Goal: Task Accomplishment & Management: Manage account settings

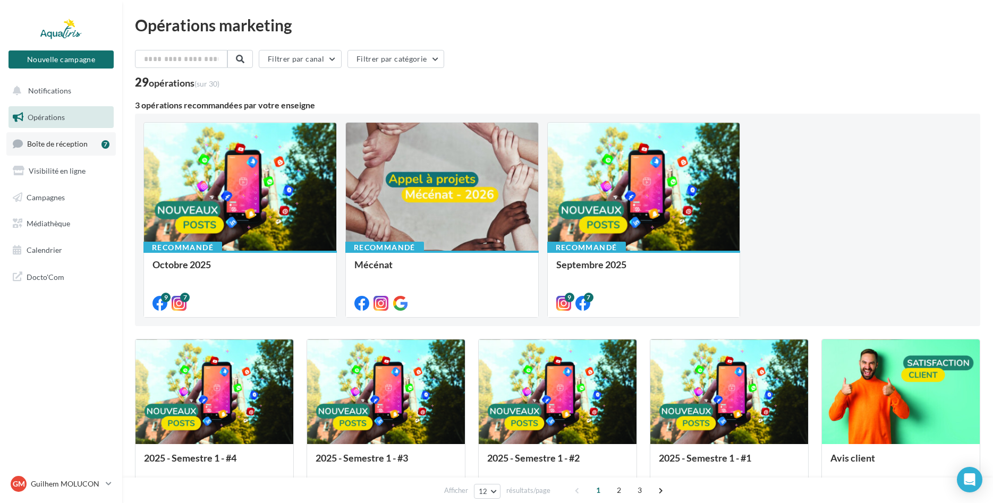
click at [46, 139] on link "Boîte de réception 7" at bounding box center [60, 143] width 109 height 23
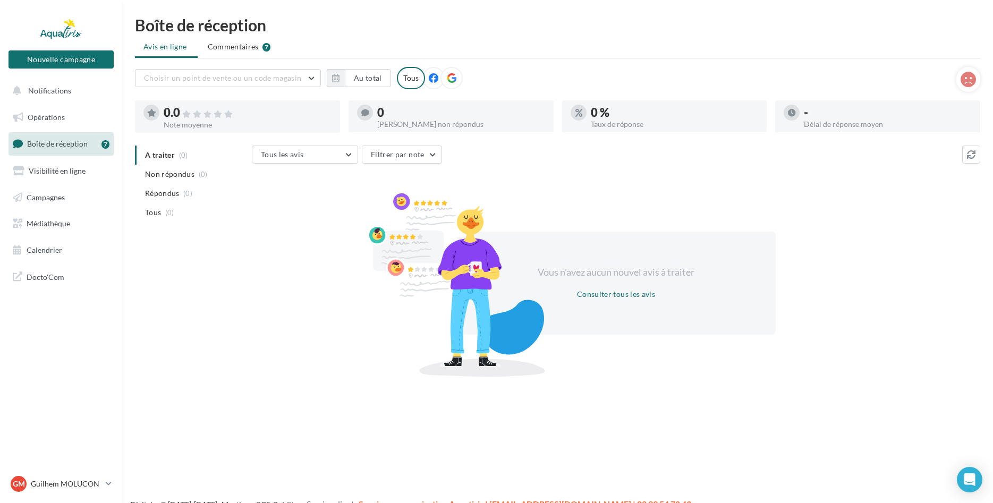
click at [225, 47] on span "Commentaires" at bounding box center [233, 46] width 51 height 11
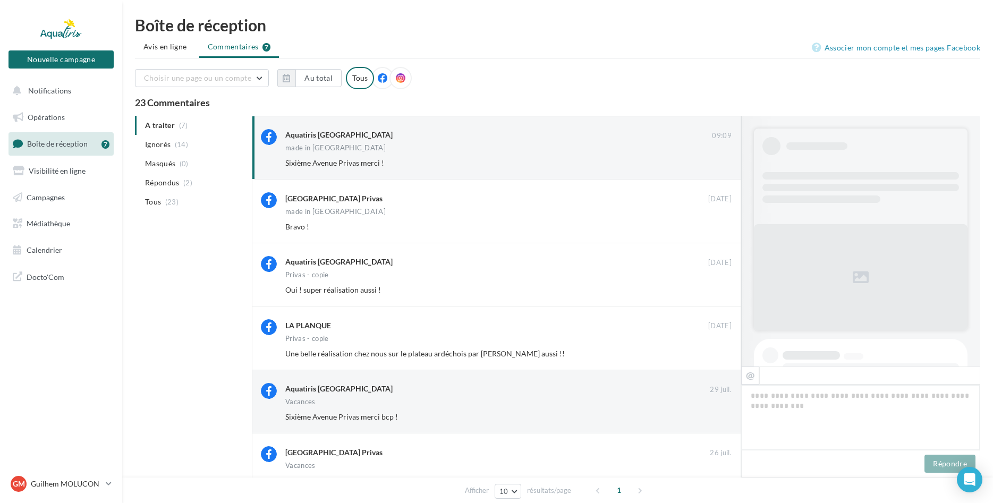
scroll to position [376, 0]
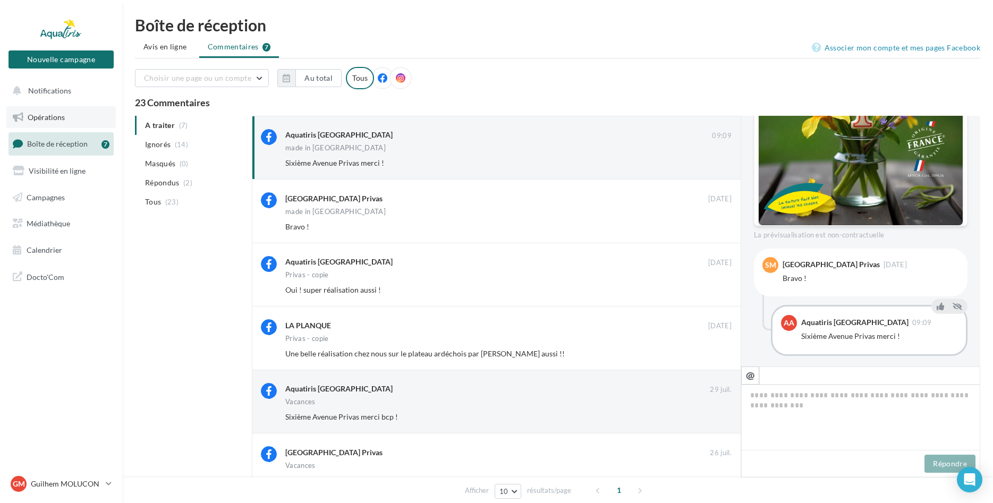
click at [53, 121] on span "Opérations" at bounding box center [46, 117] width 37 height 9
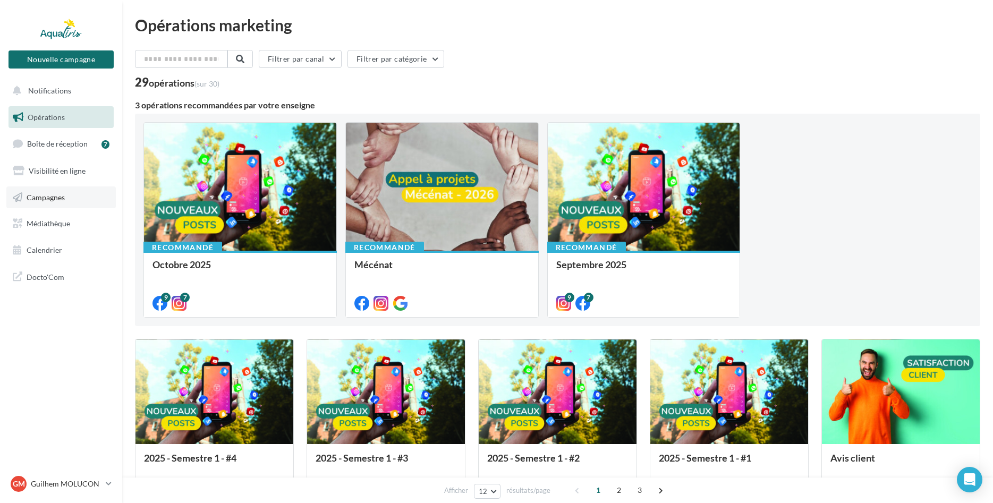
click at [47, 201] on link "Campagnes" at bounding box center [60, 197] width 109 height 22
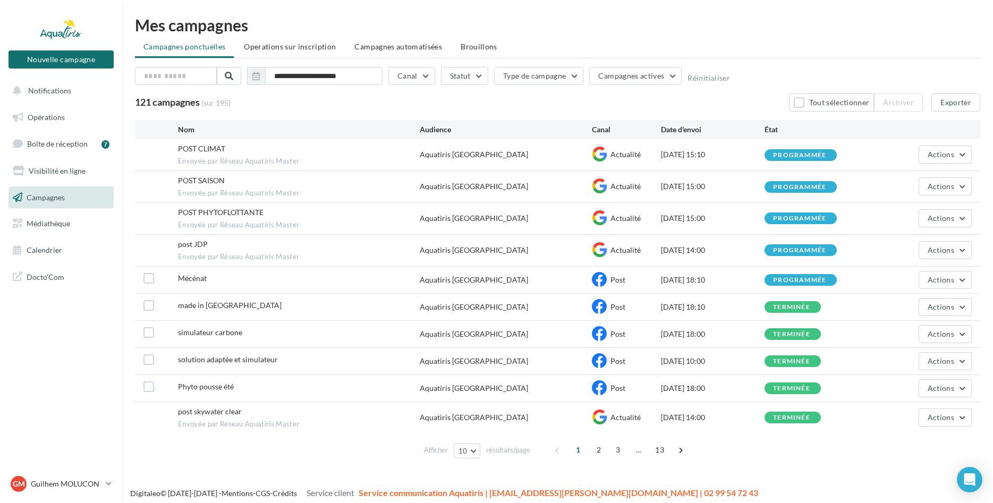
scroll to position [4, 0]
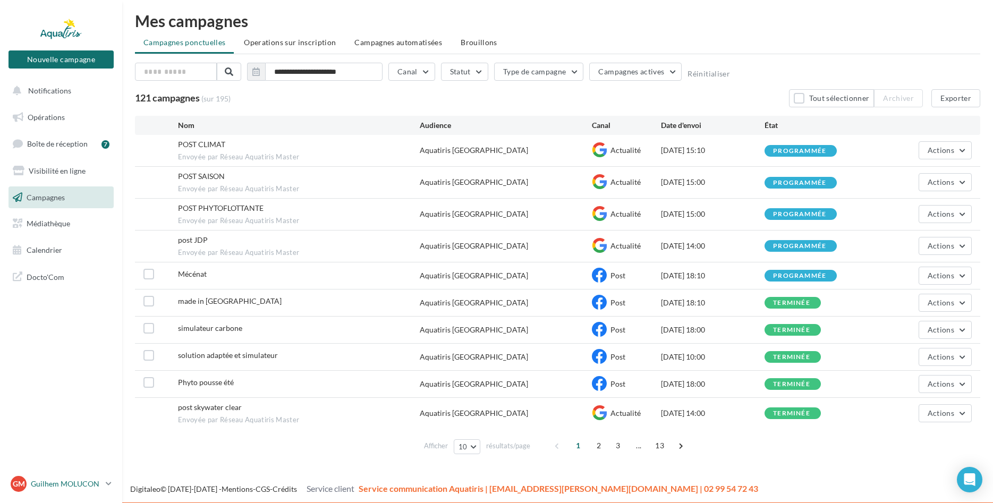
click at [107, 487] on icon at bounding box center [109, 483] width 6 height 9
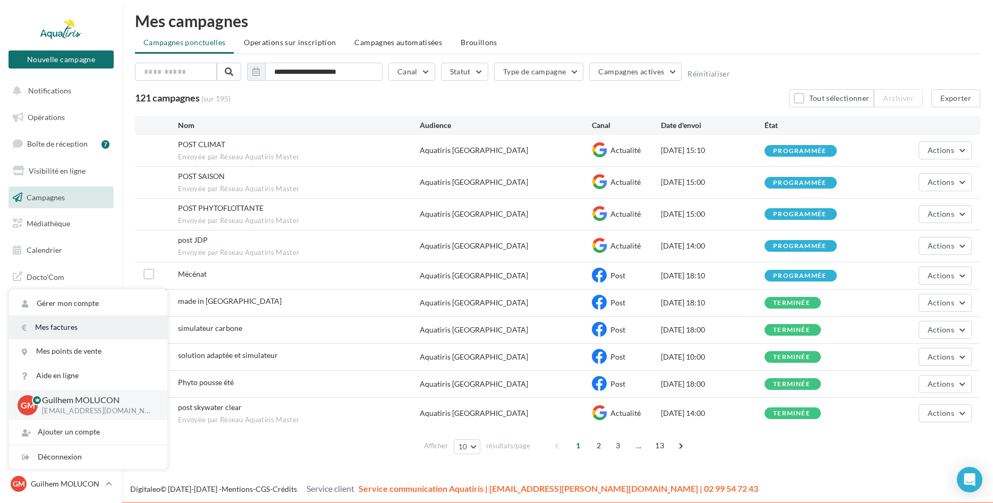
click at [70, 320] on link "Mes factures" at bounding box center [88, 328] width 158 height 24
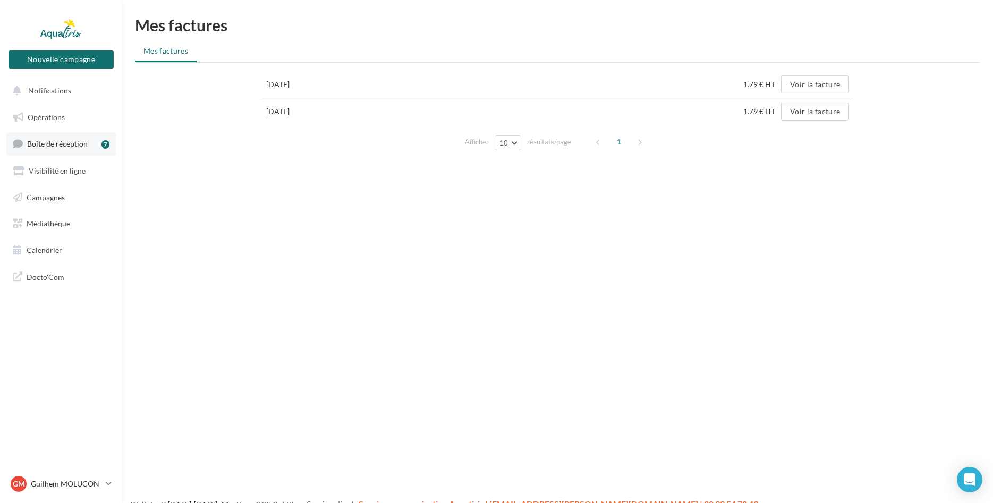
click at [65, 140] on span "Boîte de réception" at bounding box center [57, 143] width 61 height 9
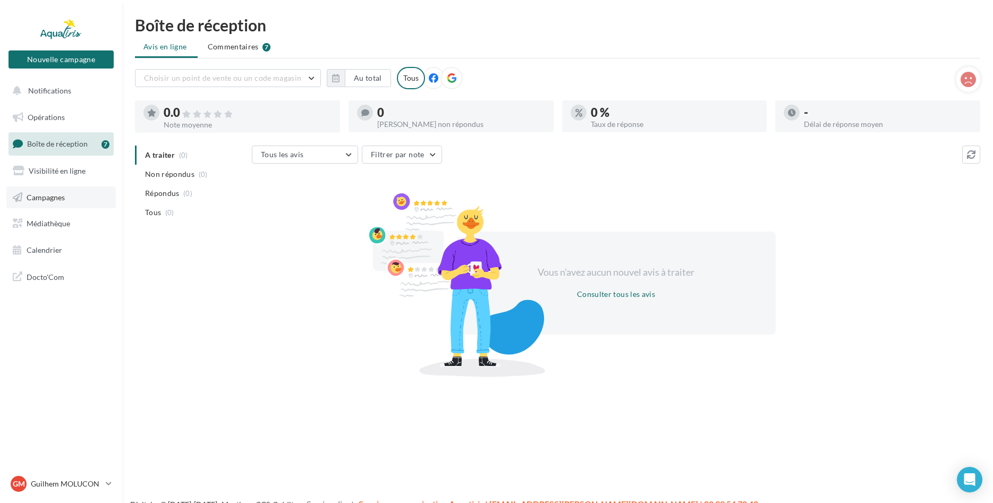
click at [67, 197] on link "Campagnes" at bounding box center [60, 197] width 109 height 22
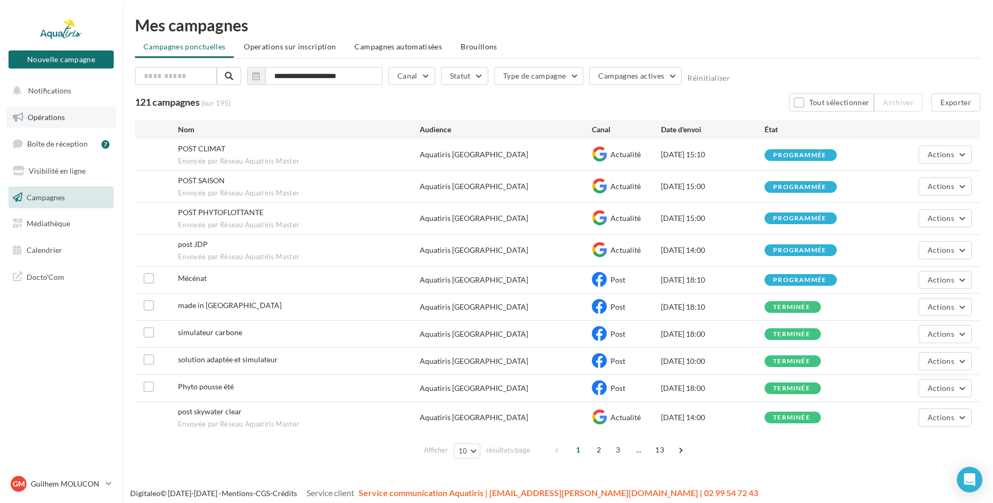
click at [61, 120] on span "Opérations" at bounding box center [46, 117] width 37 height 9
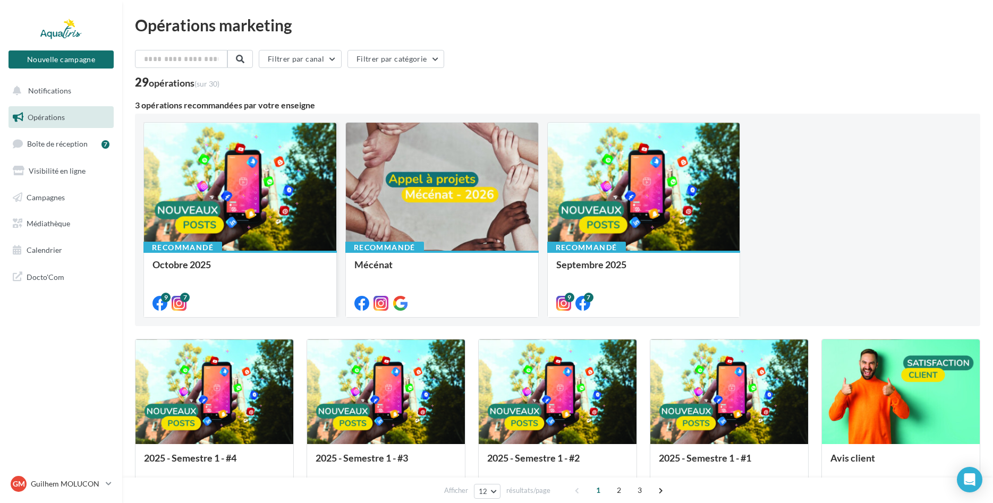
click at [227, 228] on div at bounding box center [240, 187] width 192 height 129
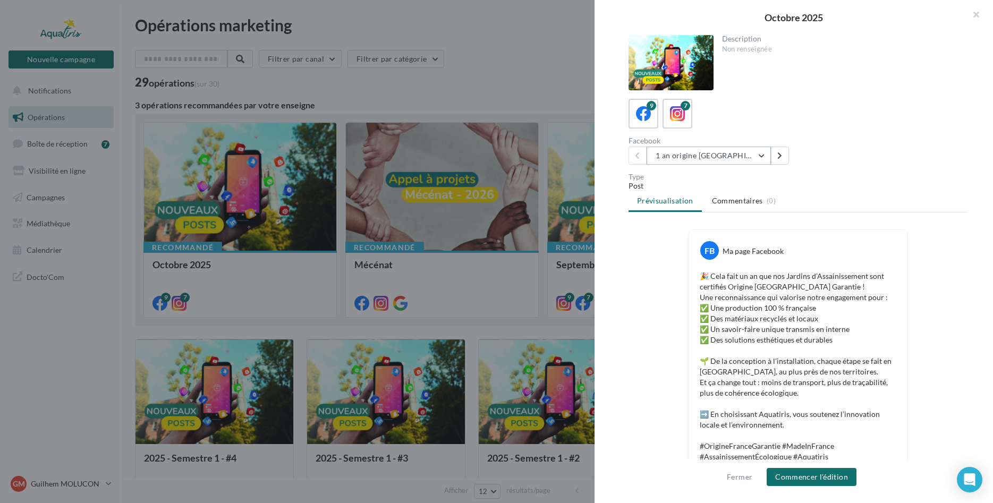
click at [763, 155] on button "1 an origine France" at bounding box center [709, 156] width 124 height 18
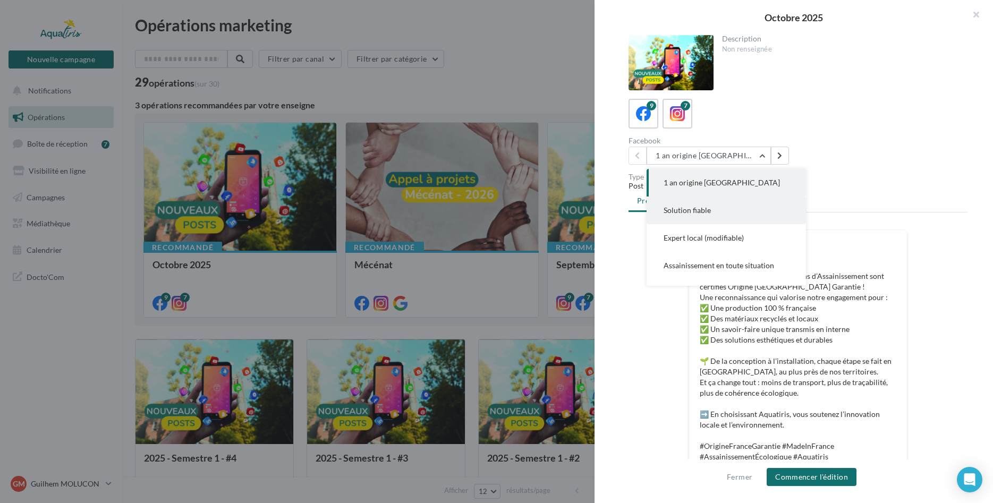
click at [736, 206] on button "Solution fiable" at bounding box center [726, 211] width 159 height 28
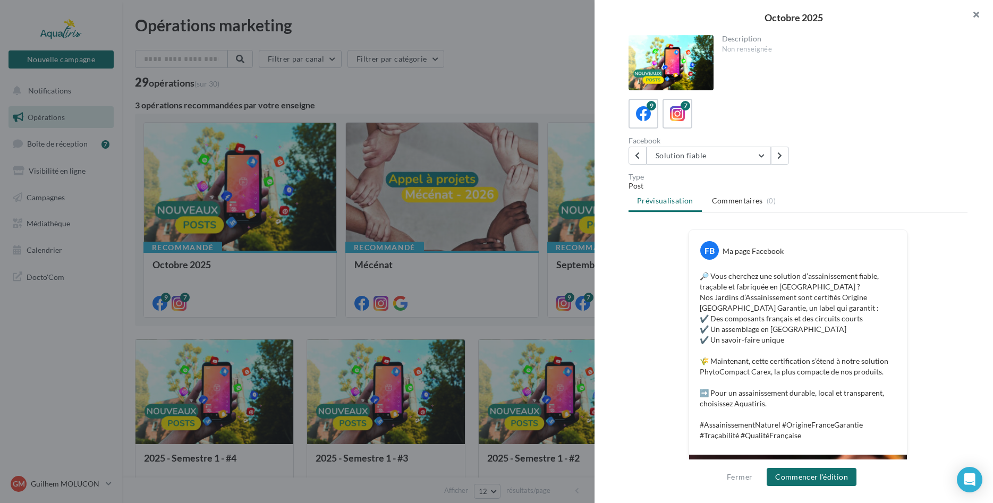
click at [977, 15] on button "button" at bounding box center [971, 16] width 42 height 32
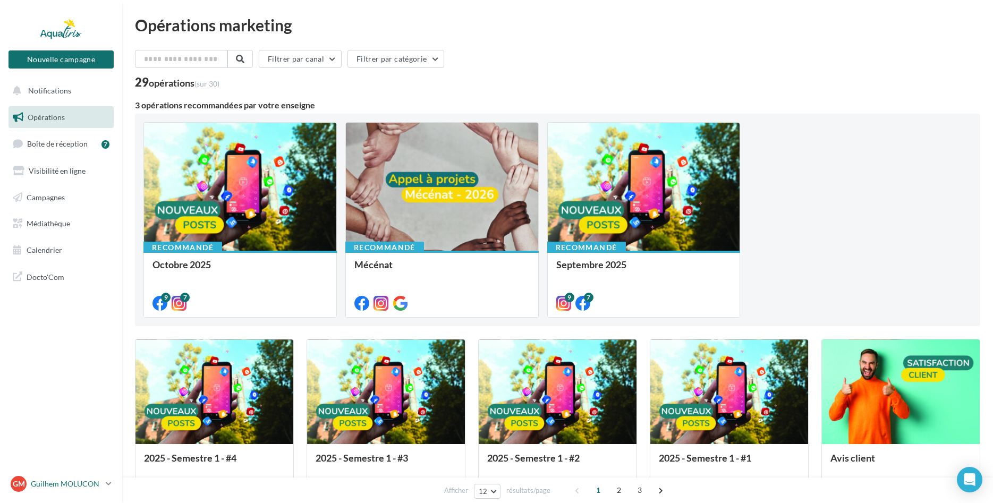
click at [96, 481] on p "Guilhem MOLUCON" at bounding box center [66, 484] width 71 height 11
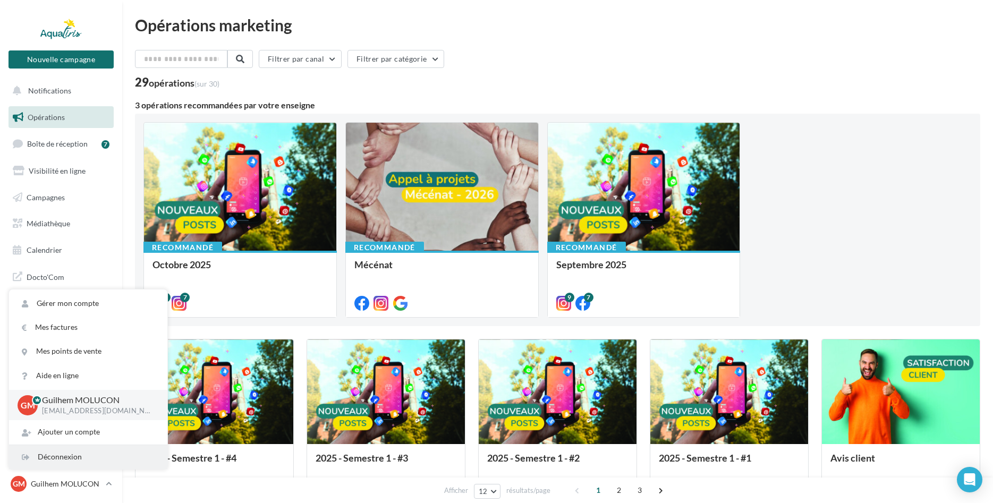
click at [78, 452] on div "Déconnexion" at bounding box center [88, 457] width 158 height 24
